Goal: Information Seeking & Learning: Learn about a topic

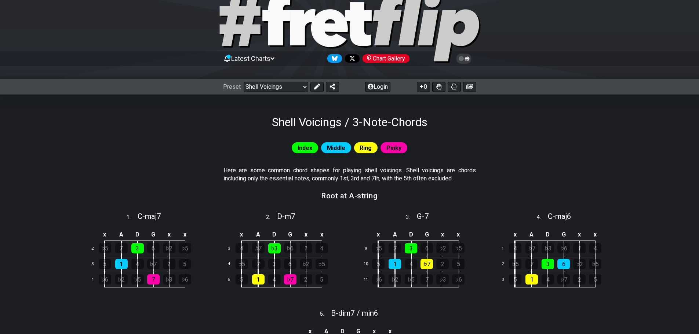
scroll to position [73, 0]
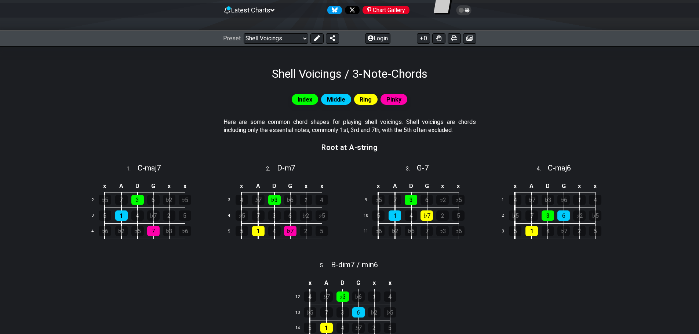
click at [251, 8] on span "Latest Charts" at bounding box center [250, 10] width 39 height 8
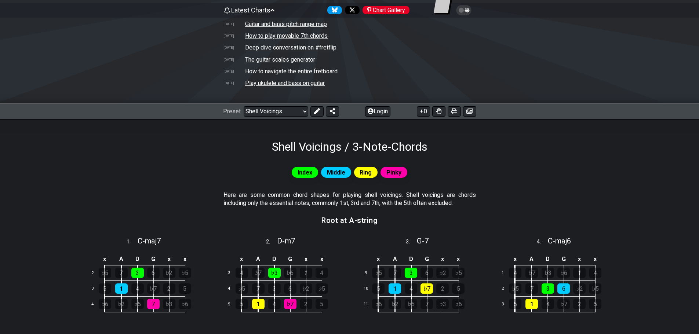
click at [301, 70] on td "How to navigate the entire fretboard" at bounding box center [291, 71] width 93 height 8
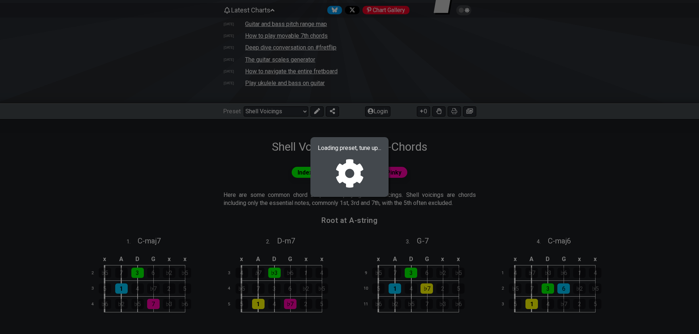
select select "/welcome"
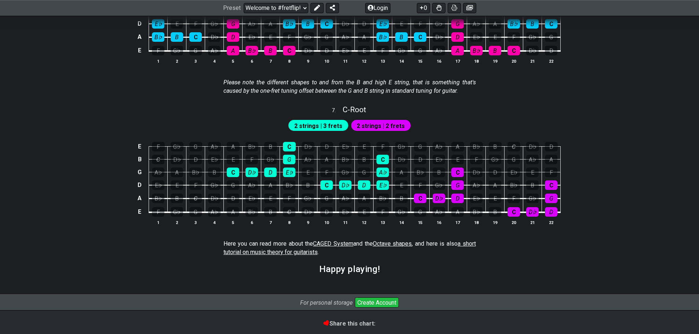
scroll to position [1210, 0]
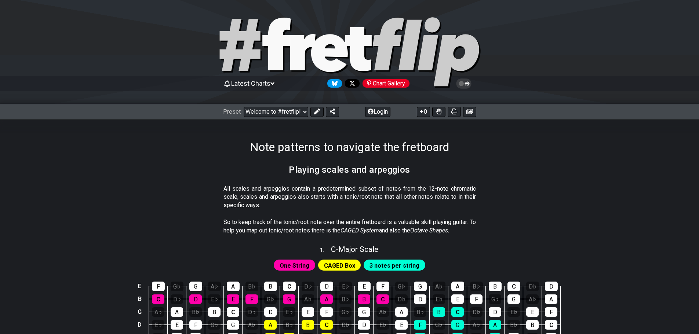
scroll to position [1137, 0]
